Goal: Obtain resource: Download file/media

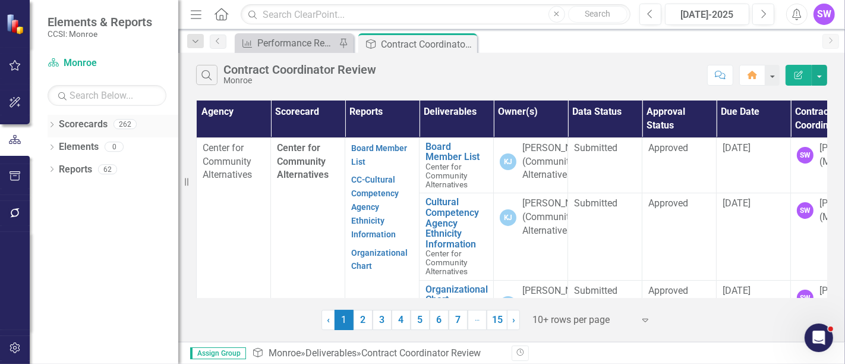
click at [51, 124] on icon "Dropdown" at bounding box center [52, 125] width 8 height 7
click at [58, 142] on div "Dropdown" at bounding box center [57, 147] width 9 height 10
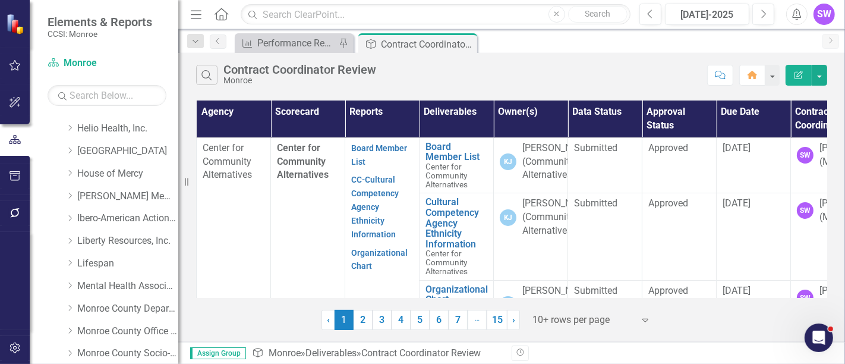
scroll to position [289, 0]
click at [74, 214] on icon "Dropdown" at bounding box center [69, 216] width 9 height 7
click at [90, 216] on link "Ibero-American Action League, Inc." at bounding box center [127, 217] width 101 height 14
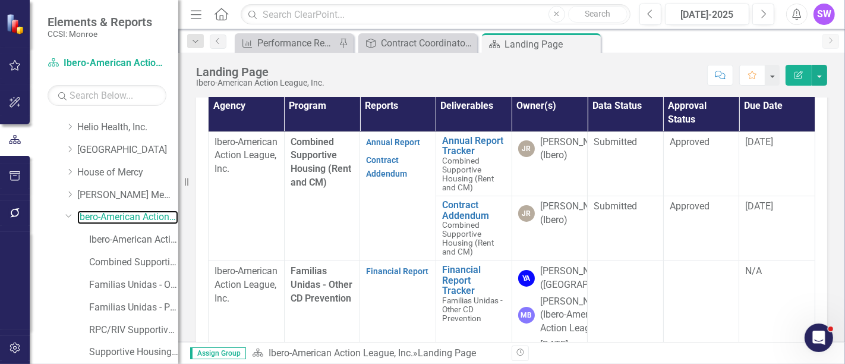
scroll to position [355, 0]
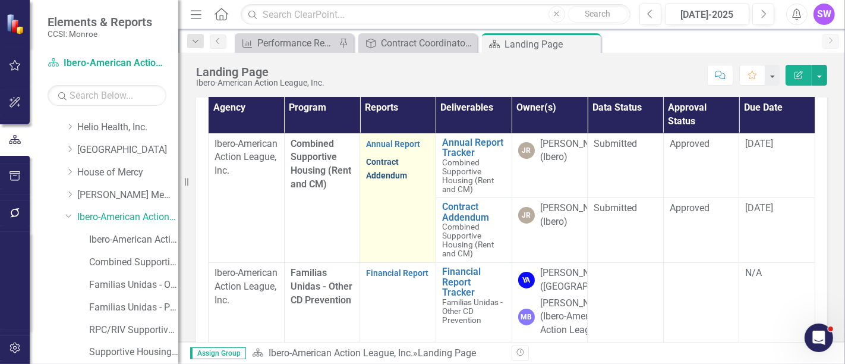
click at [386, 180] on link "Contract Addendum" at bounding box center [386, 168] width 41 height 23
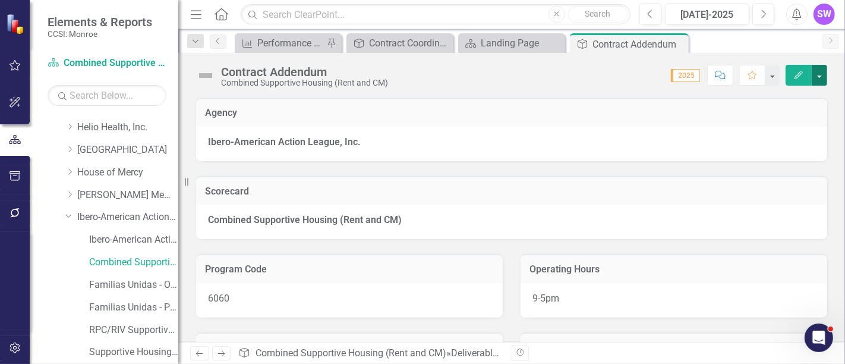
click at [824, 79] on button "button" at bounding box center [819, 75] width 15 height 21
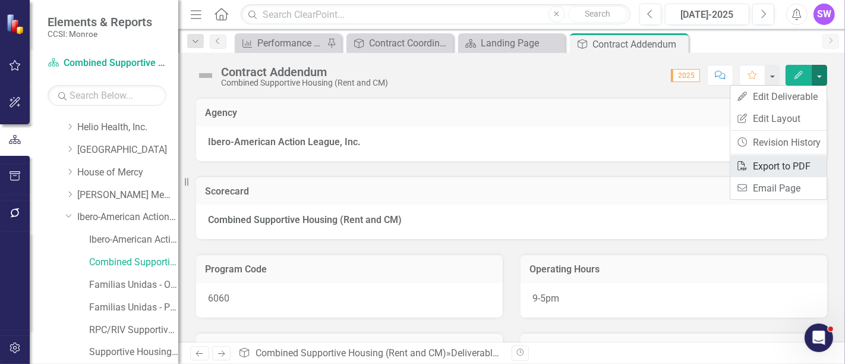
click at [798, 159] on link "PDF Export to PDF" at bounding box center [778, 166] width 96 height 22
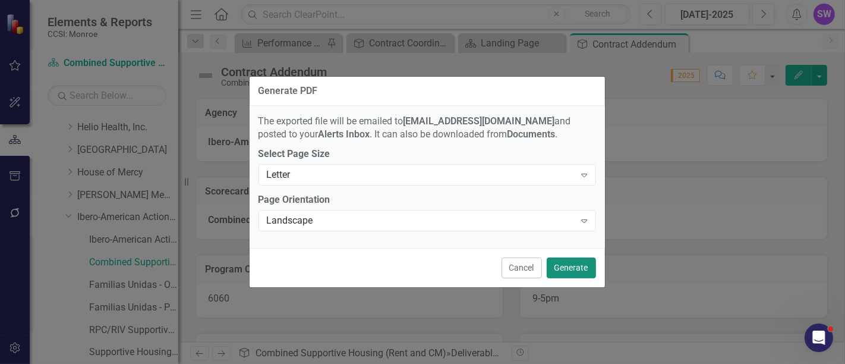
click at [577, 267] on button "Generate" at bounding box center [571, 267] width 49 height 21
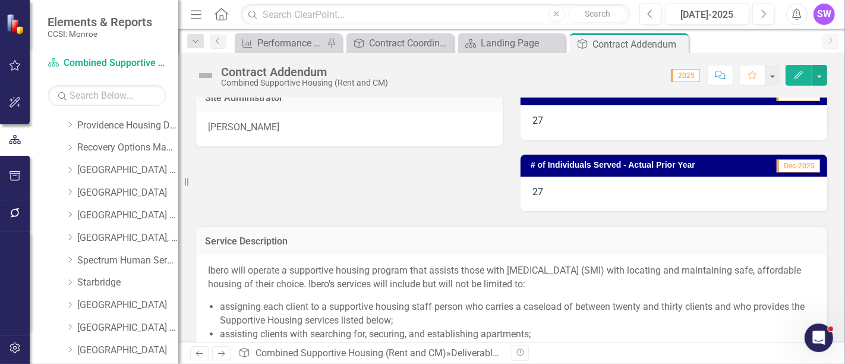
scroll to position [795, 0]
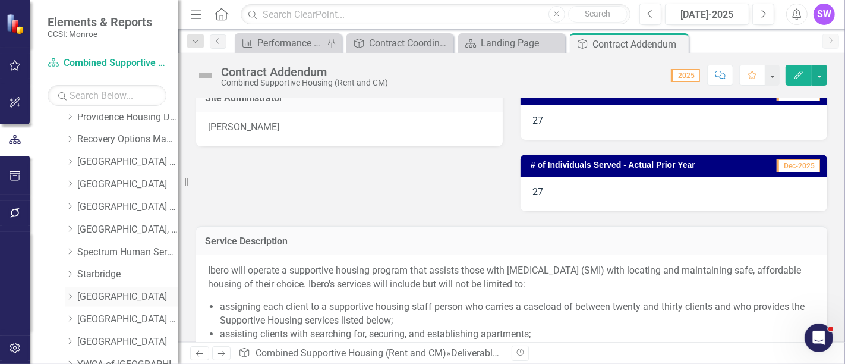
click at [71, 293] on icon "Dropdown" at bounding box center [69, 296] width 9 height 7
click at [143, 206] on link "[GEOGRAPHIC_DATA]" at bounding box center [127, 207] width 101 height 14
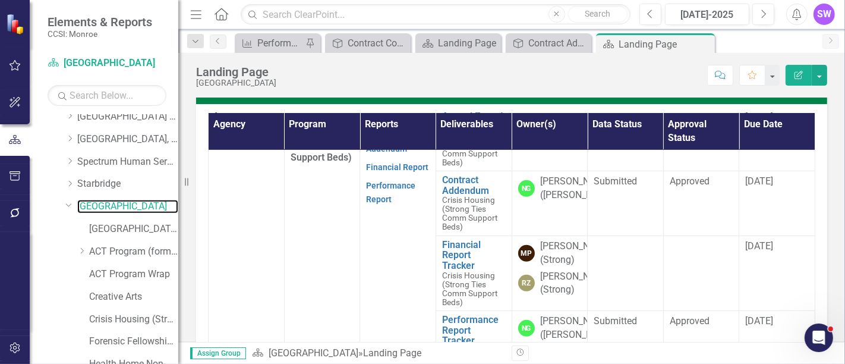
scroll to position [506, 0]
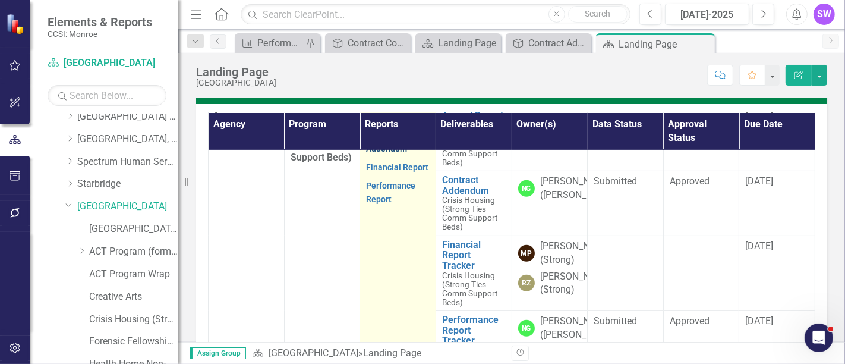
click at [383, 153] on link "Contract Addendum" at bounding box center [386, 141] width 41 height 23
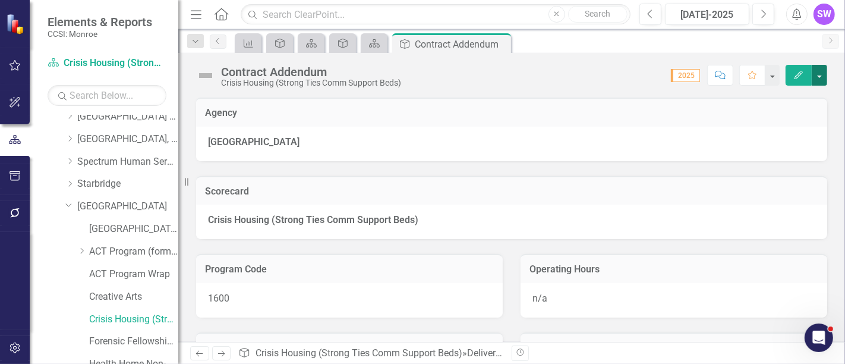
click at [818, 77] on button "button" at bounding box center [819, 75] width 15 height 21
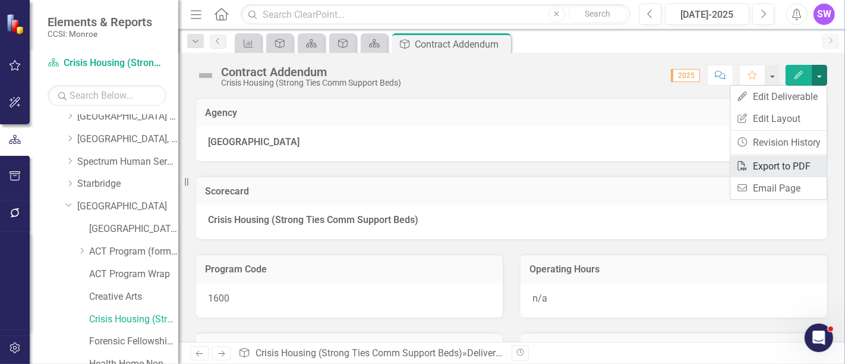
click at [790, 167] on link "PDF Export to PDF" at bounding box center [778, 166] width 96 height 22
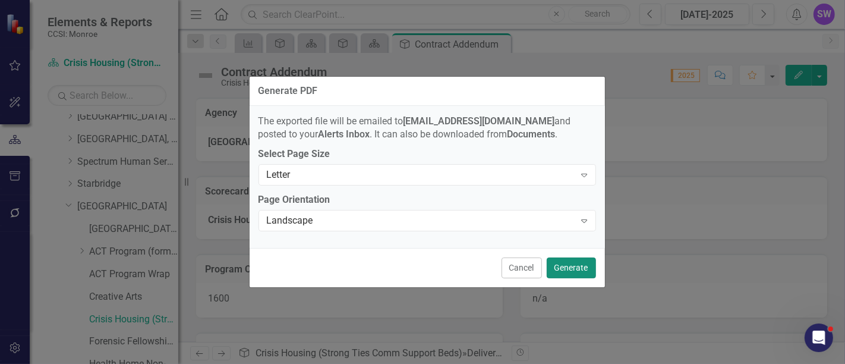
click at [585, 267] on button "Generate" at bounding box center [571, 267] width 49 height 21
